Goal: Transaction & Acquisition: Register for event/course

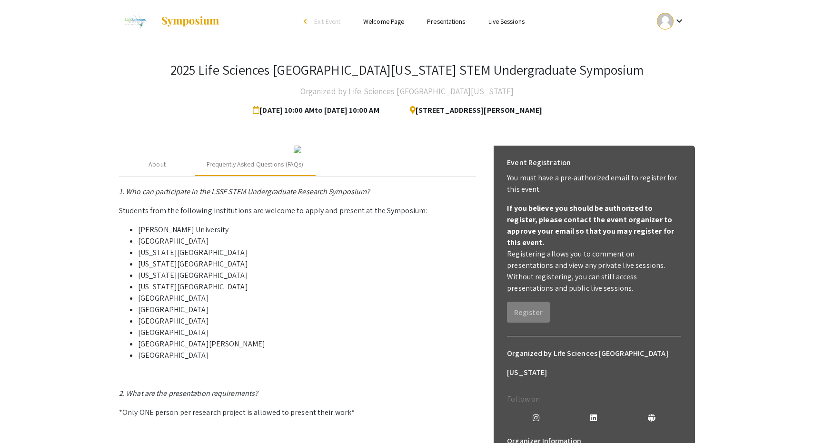
click at [667, 20] on div at bounding box center [665, 21] width 17 height 17
click at [668, 48] on button "My Account" at bounding box center [676, 47] width 59 height 23
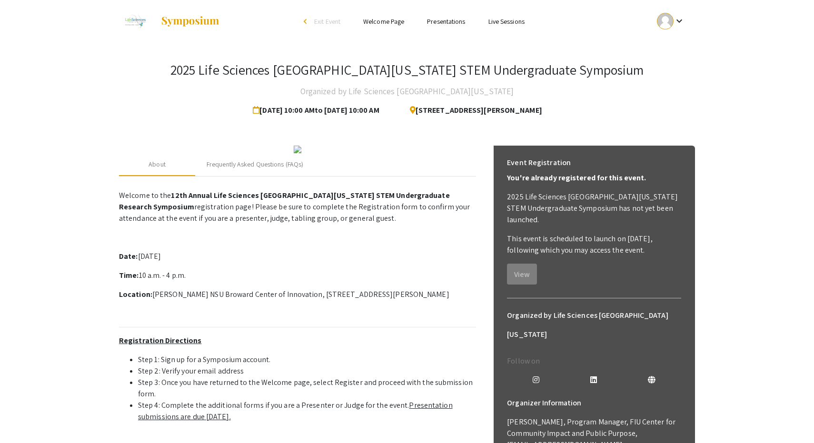
click at [665, 20] on div at bounding box center [665, 21] width 17 height 17
click at [669, 67] on button "My Submissions" at bounding box center [676, 70] width 59 height 23
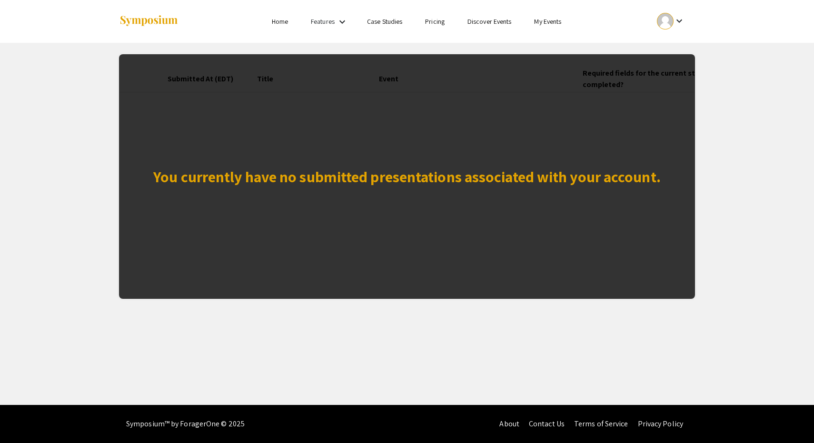
click at [674, 15] on mat-icon "keyboard_arrow_down" at bounding box center [679, 20] width 11 height 11
click at [673, 41] on button "My Account" at bounding box center [676, 47] width 59 height 23
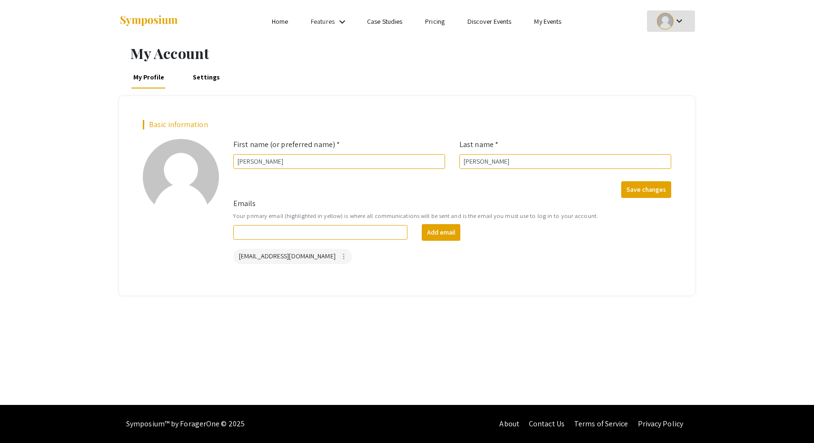
click at [203, 71] on link "Settings" at bounding box center [205, 77] width 31 height 23
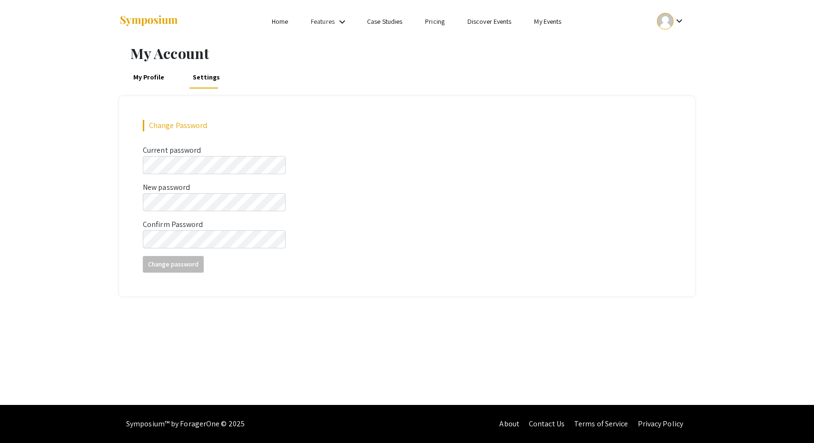
click at [152, 83] on link "My Profile" at bounding box center [148, 77] width 35 height 23
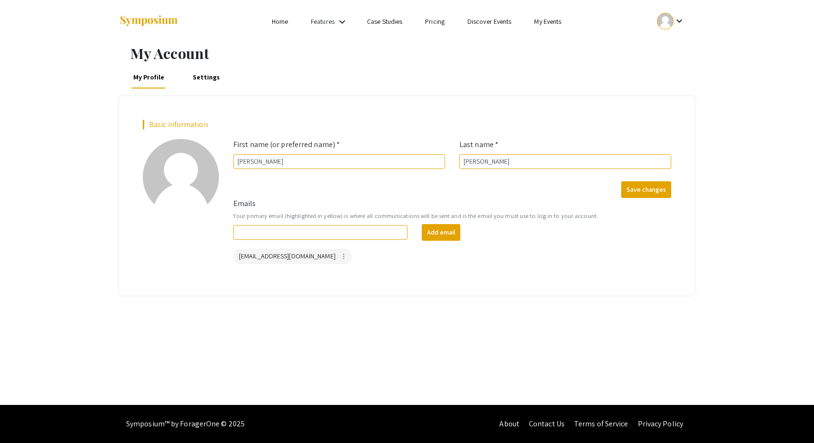
click at [669, 17] on div at bounding box center [665, 21] width 17 height 17
click at [672, 44] on button "My Account" at bounding box center [676, 47] width 59 height 23
click at [330, 25] on link "Features" at bounding box center [323, 21] width 24 height 9
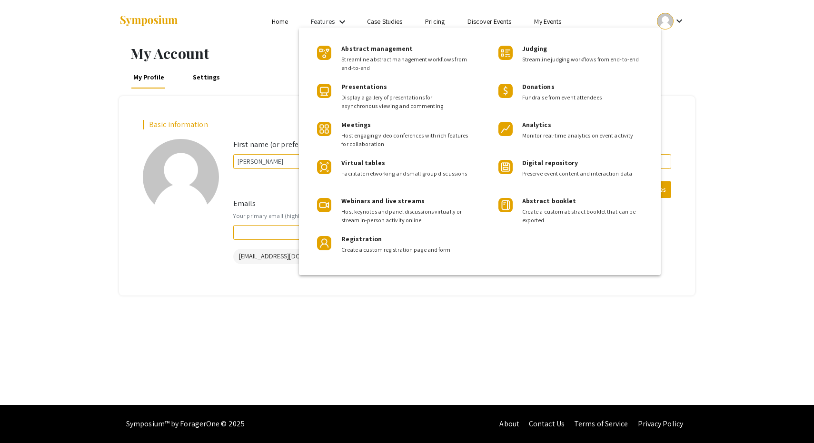
click at [292, 21] on div at bounding box center [407, 221] width 814 height 443
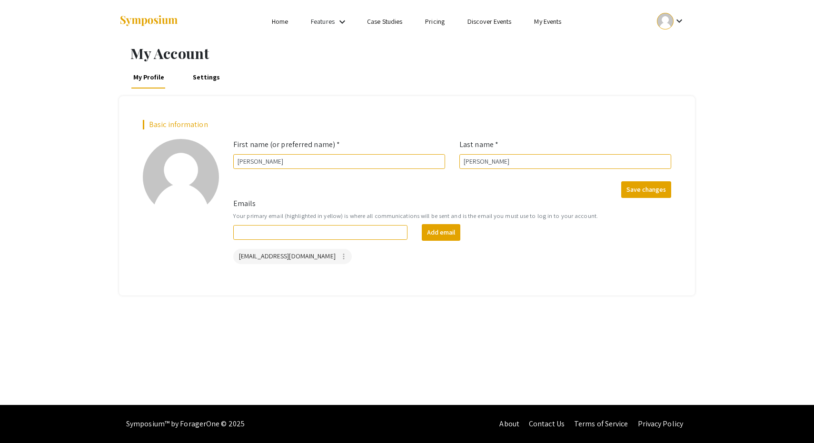
click at [285, 21] on link "Home" at bounding box center [280, 21] width 16 height 9
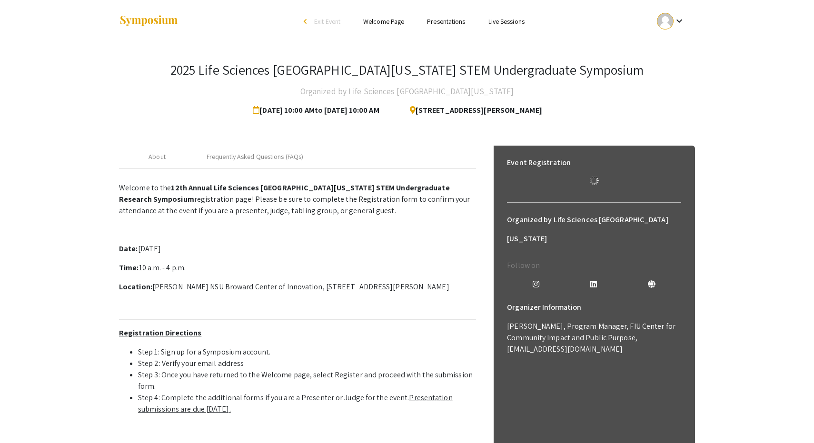
click at [677, 18] on mat-icon "keyboard_arrow_down" at bounding box center [679, 20] width 11 height 11
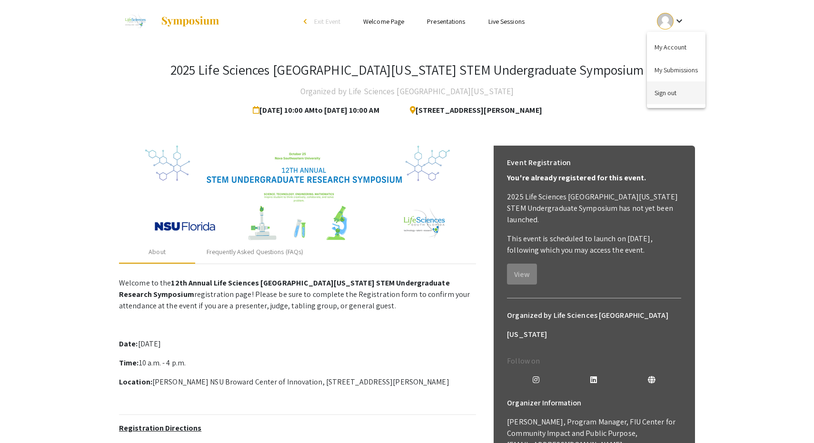
click at [670, 91] on button "Sign out" at bounding box center [676, 92] width 59 height 23
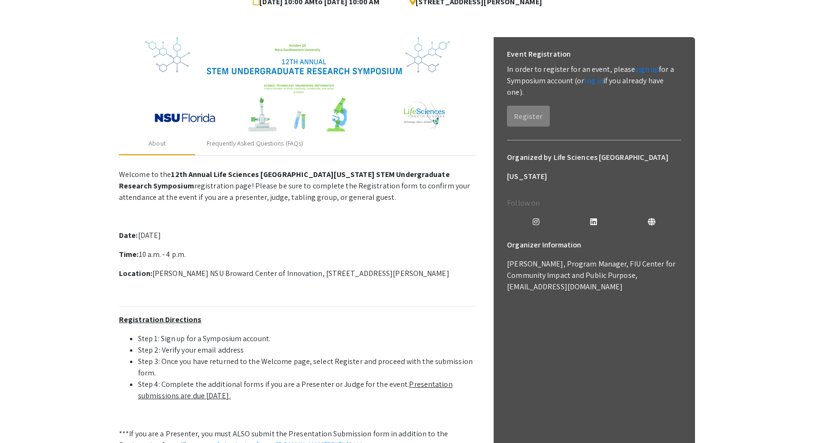
scroll to position [106, 0]
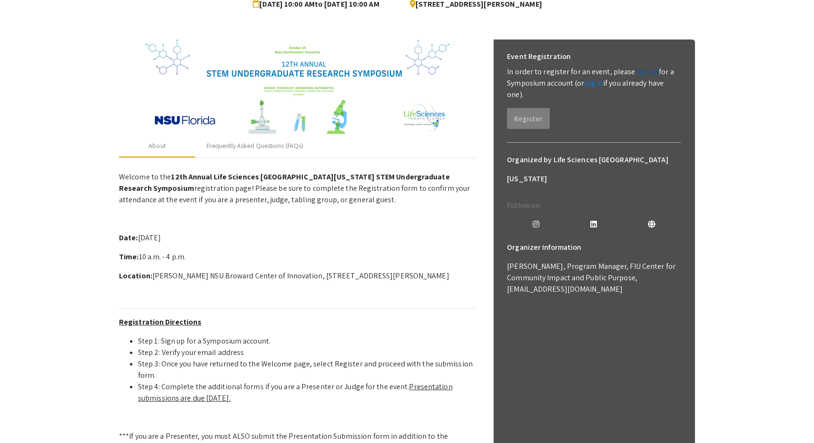
click at [635, 74] on link "sign up" at bounding box center [647, 72] width 24 height 10
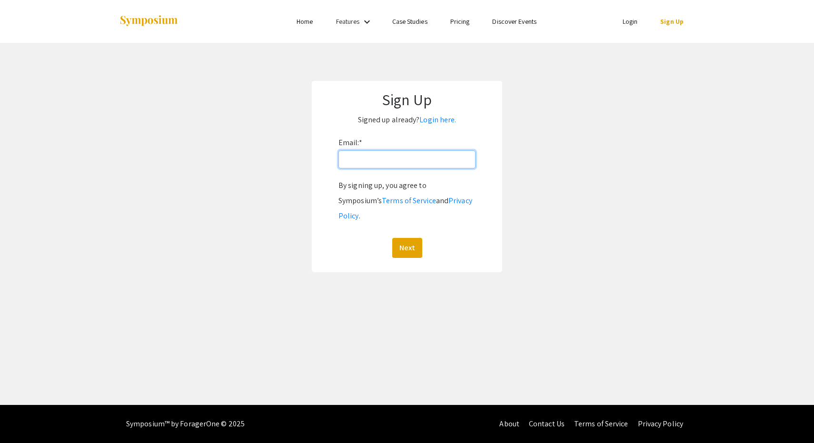
click at [403, 167] on input "Email: *" at bounding box center [407, 159] width 137 height 18
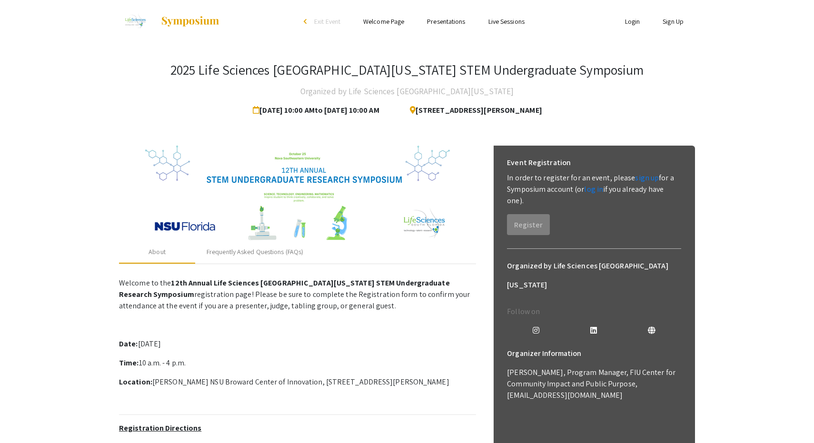
click at [676, 19] on link "Sign Up" at bounding box center [673, 21] width 21 height 9
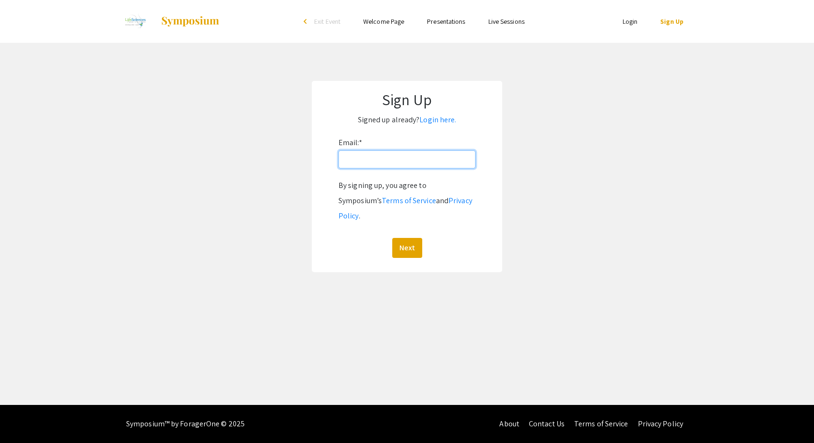
click at [418, 156] on input "Email: *" at bounding box center [407, 159] width 137 height 18
type input "ah3249@mynsu.nova.edu"
click at [407, 238] on button "Next" at bounding box center [407, 248] width 30 height 20
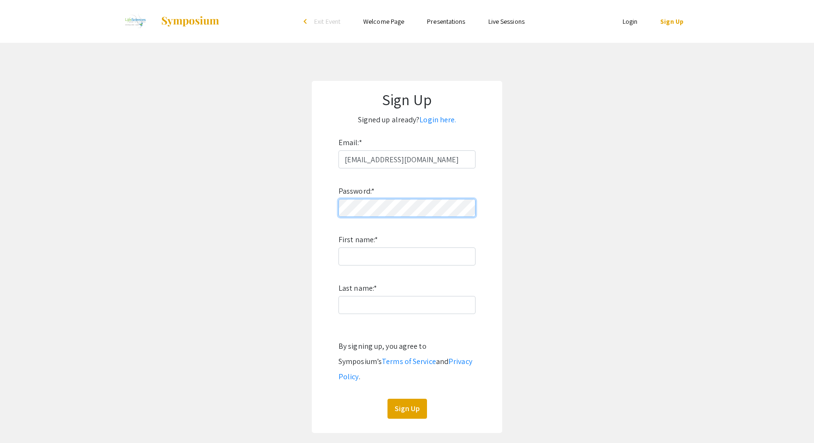
click at [292, 208] on app-signup "Sign Up Signed up already? Login here. Email: * ah3249@mynsu.nova.edu Password:…" at bounding box center [407, 257] width 814 height 352
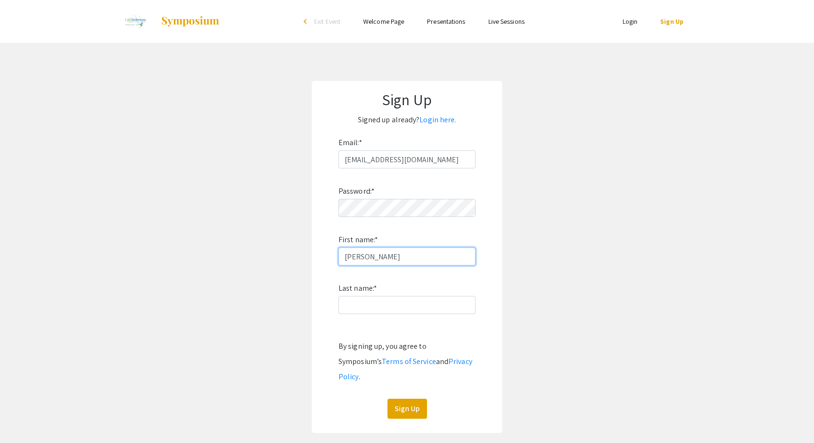
type input "[PERSON_NAME]"
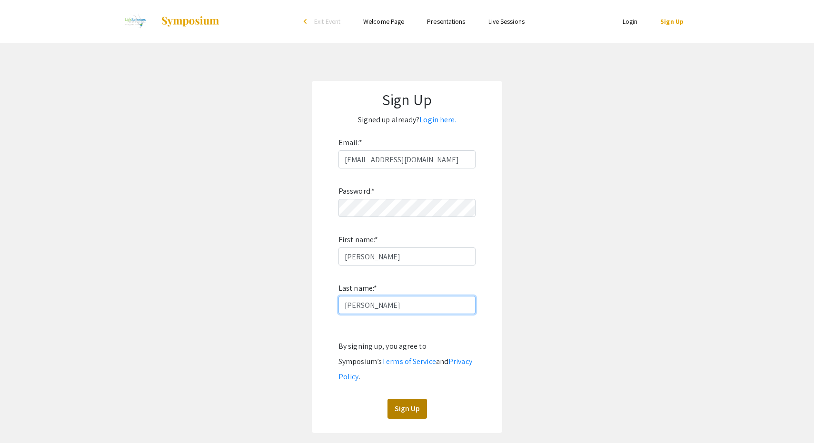
type input "[PERSON_NAME]"
click at [408, 399] on button "Sign Up" at bounding box center [408, 409] width 40 height 20
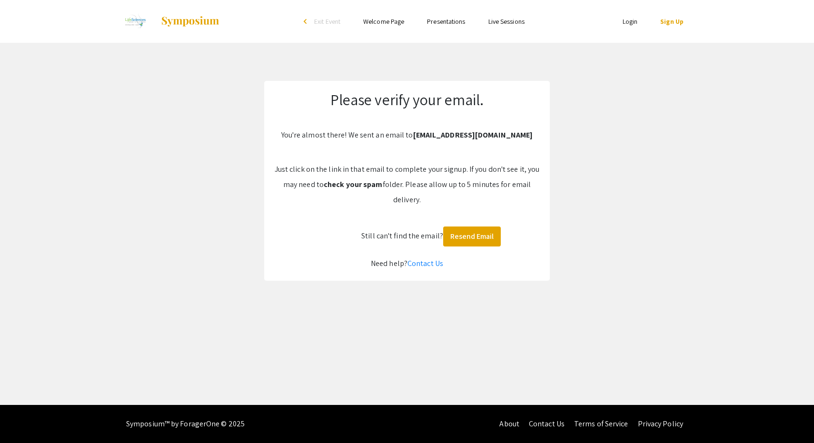
click at [631, 19] on link "Login" at bounding box center [630, 21] width 15 height 9
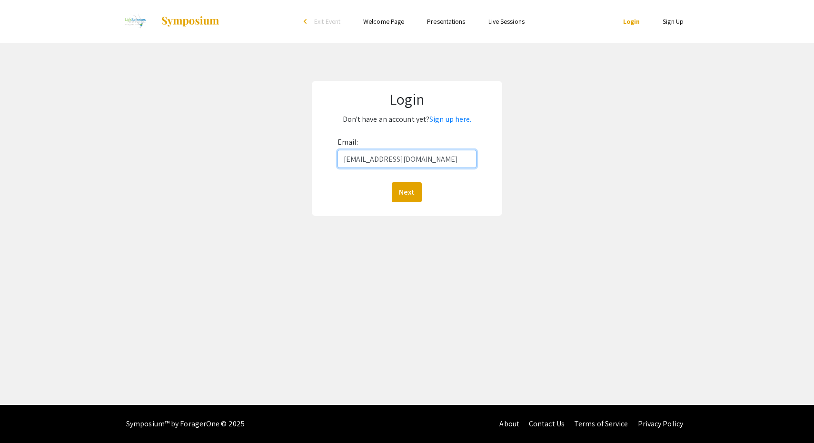
type input "ah3249@mynsu.nova.edu"
click at [407, 192] on button "Next" at bounding box center [407, 192] width 30 height 20
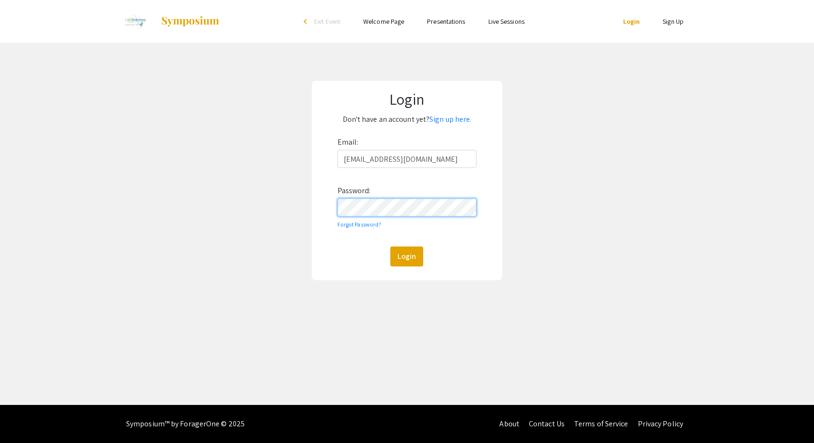
click at [407, 256] on button "Login" at bounding box center [406, 257] width 33 height 20
